Goal: Find specific page/section: Find specific page/section

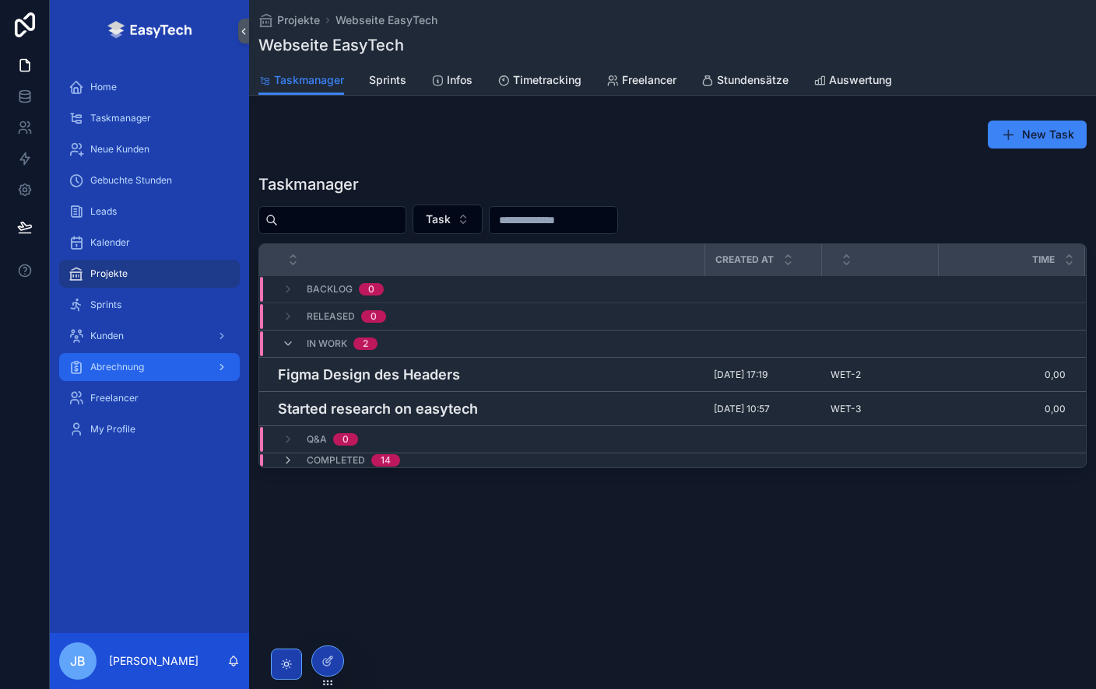
click at [167, 370] on div "Abrechnung" at bounding box center [149, 367] width 162 height 25
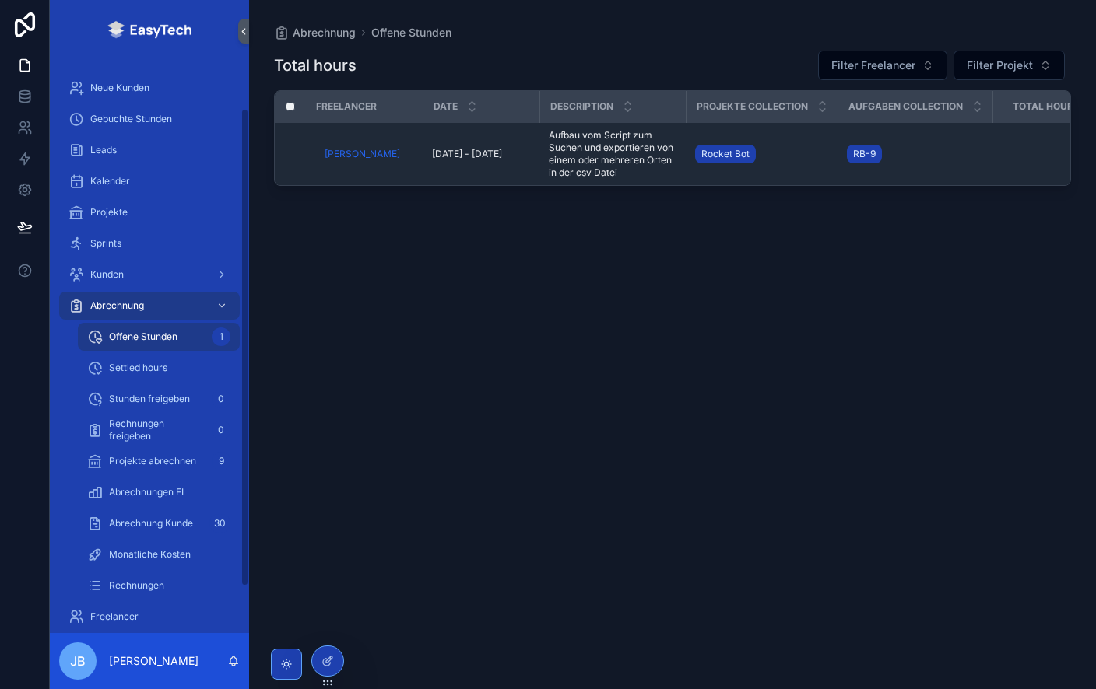
scroll to position [62, 0]
